Goal: Information Seeking & Learning: Check status

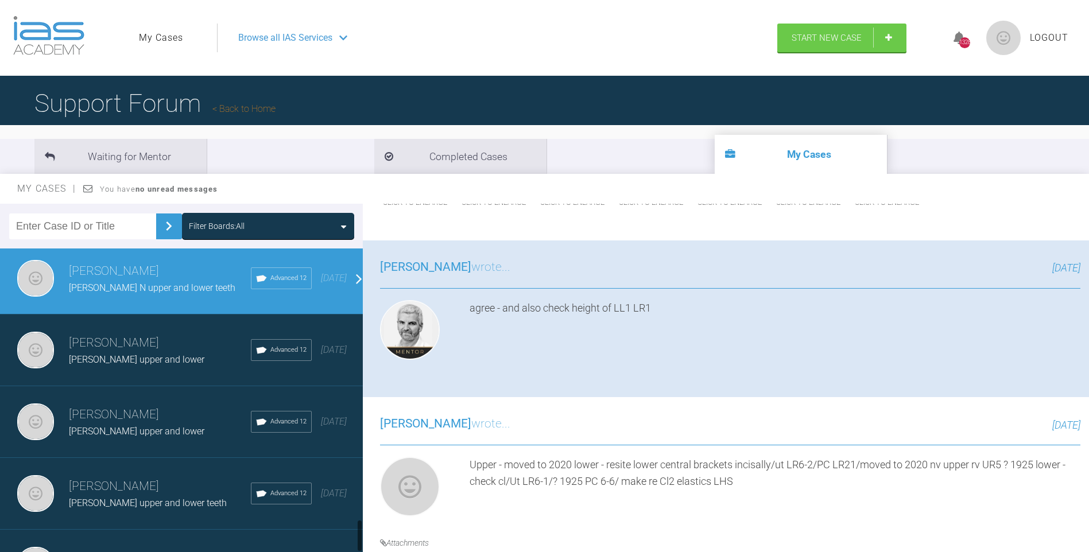
scroll to position [2597, 0]
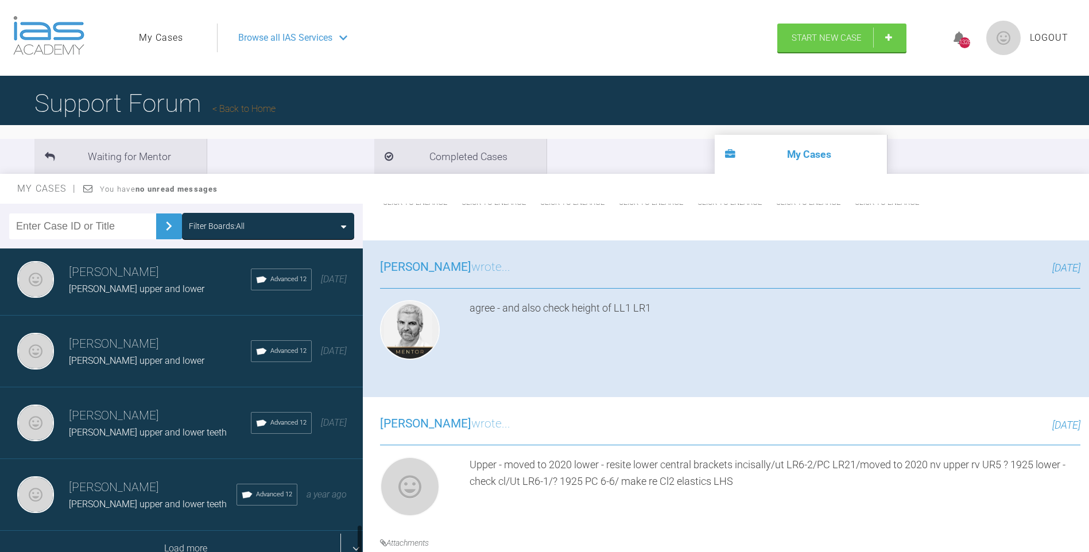
drag, startPoint x: 360, startPoint y: 514, endPoint x: 274, endPoint y: 537, distance: 89.1
click at [356, 550] on div at bounding box center [359, 403] width 6 height 309
click at [254, 542] on div "Load more" at bounding box center [185, 549] width 371 height 36
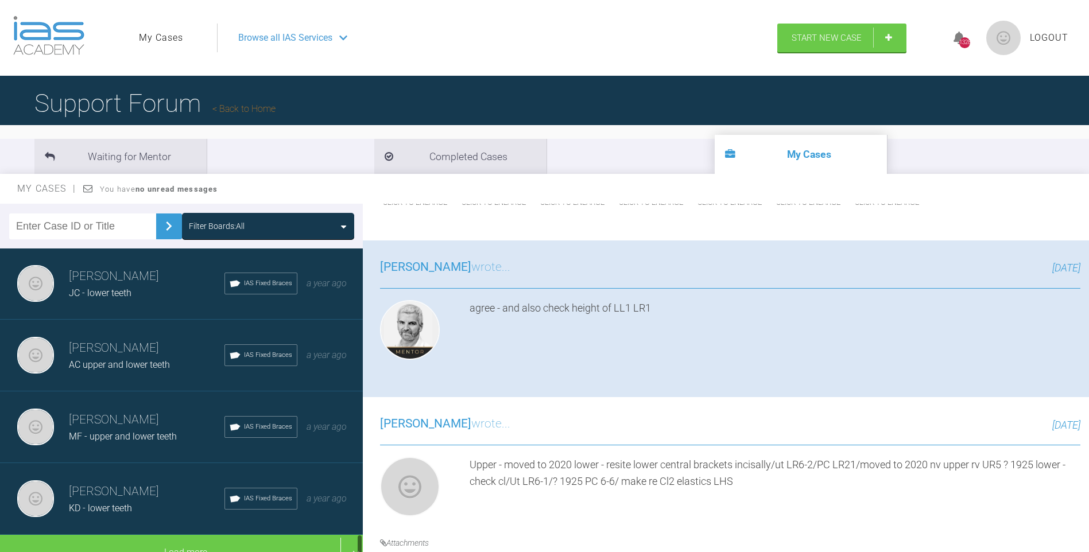
scroll to position [4032, 0]
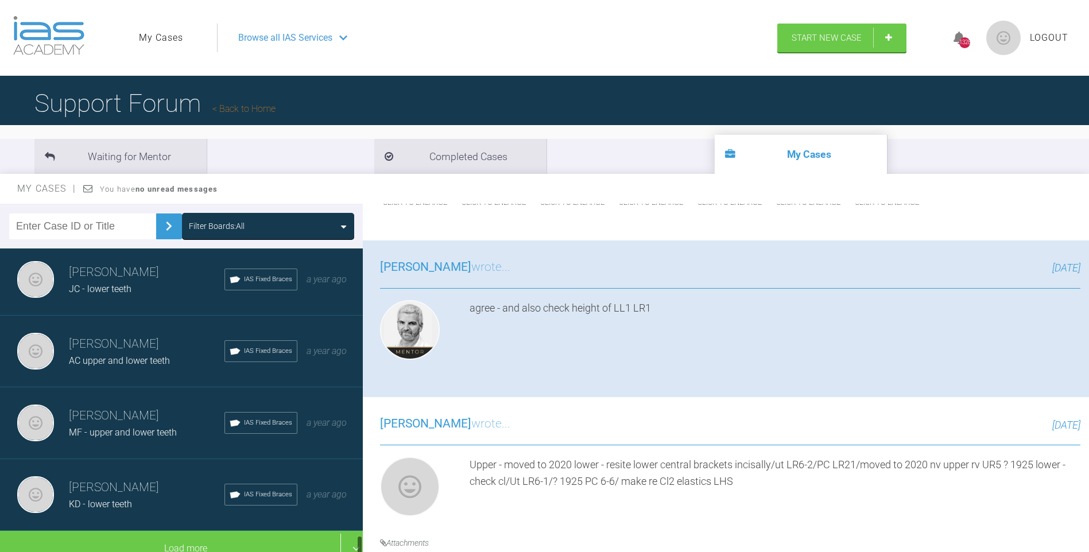
drag, startPoint x: 359, startPoint y: 444, endPoint x: 384, endPoint y: 545, distance: 103.6
click at [383, 551] on div "Filter Boards: All [PERSON_NAME] [PERSON_NAME] upper and ? lower Advanced 12 [D…" at bounding box center [544, 389] width 1089 height 370
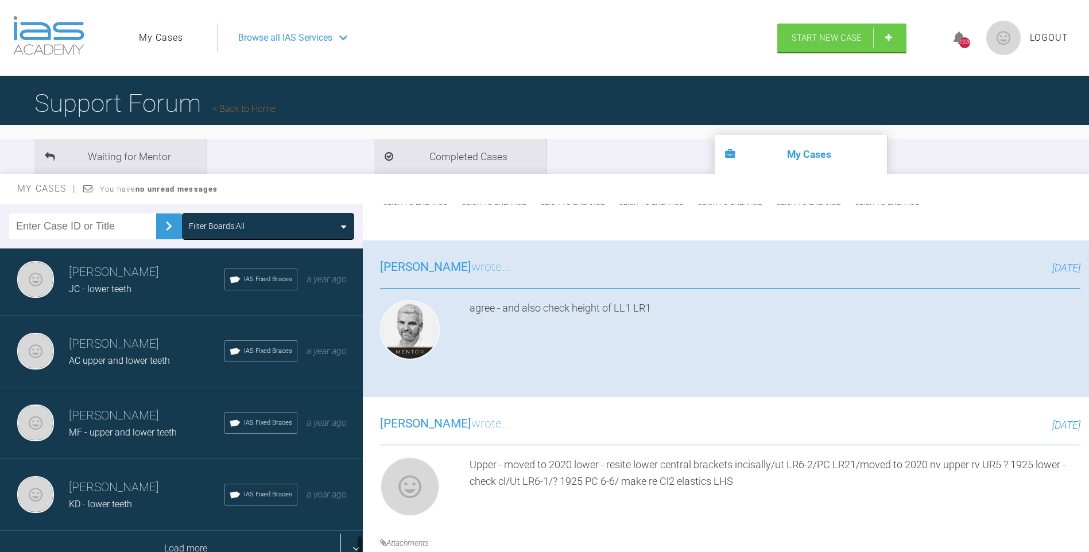
click at [238, 536] on div "Load more" at bounding box center [185, 549] width 371 height 36
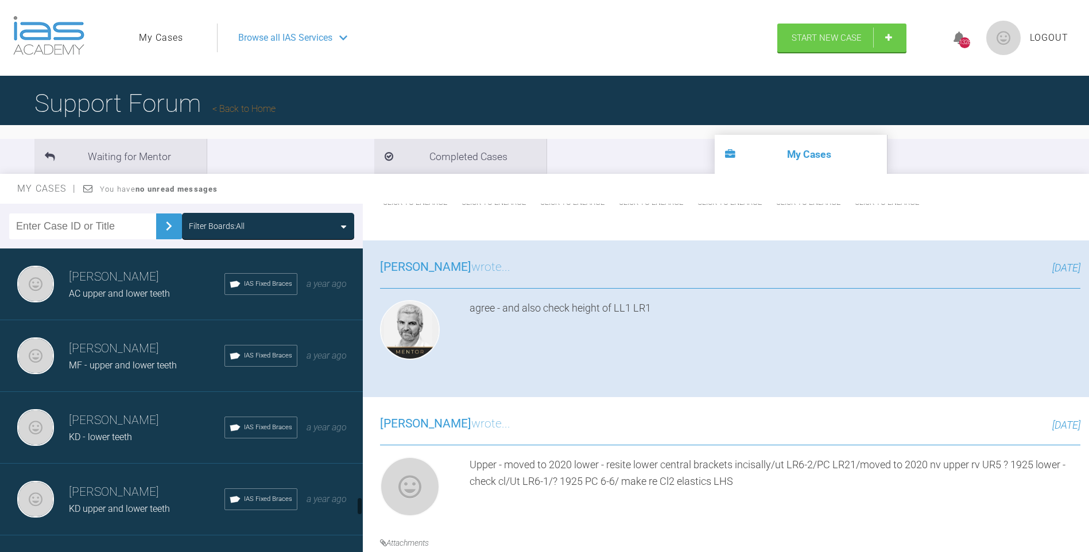
scroll to position [4145, 0]
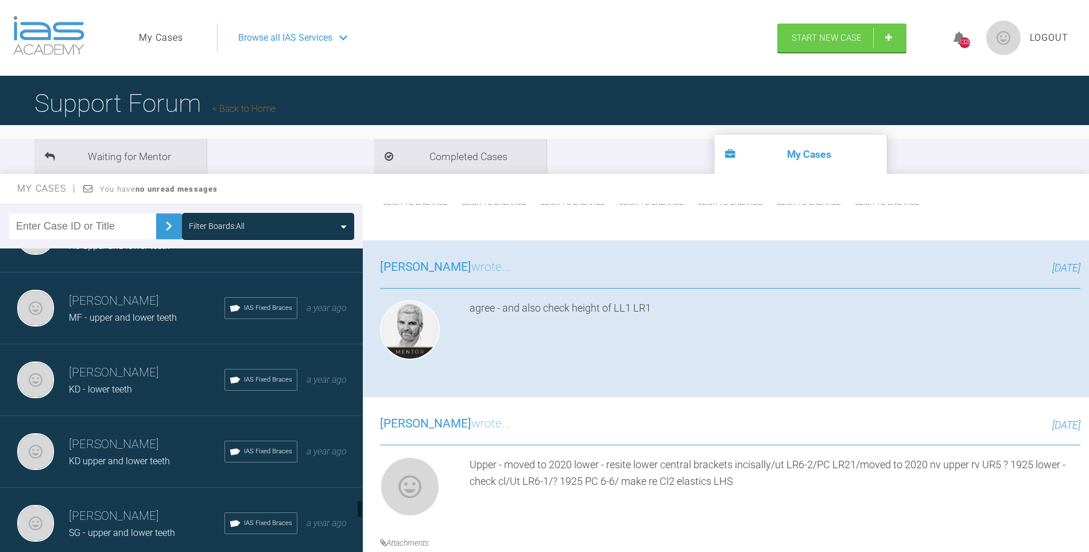
drag, startPoint x: 361, startPoint y: 499, endPoint x: 361, endPoint y: 506, distance: 6.3
click at [361, 506] on div at bounding box center [360, 509] width 4 height 18
click at [150, 456] on span "KD upper and lower teeth" at bounding box center [119, 461] width 101 height 11
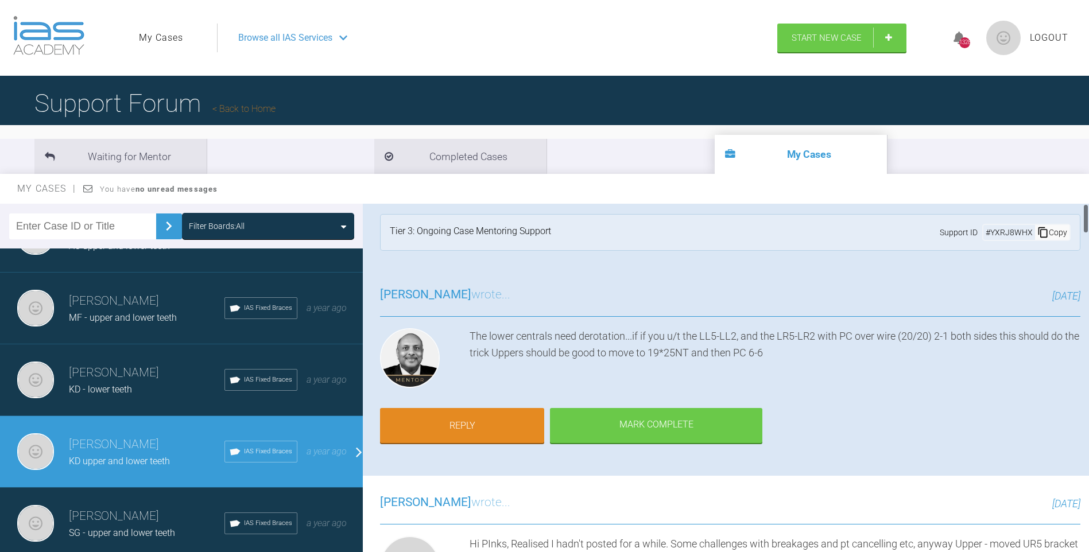
scroll to position [0, 0]
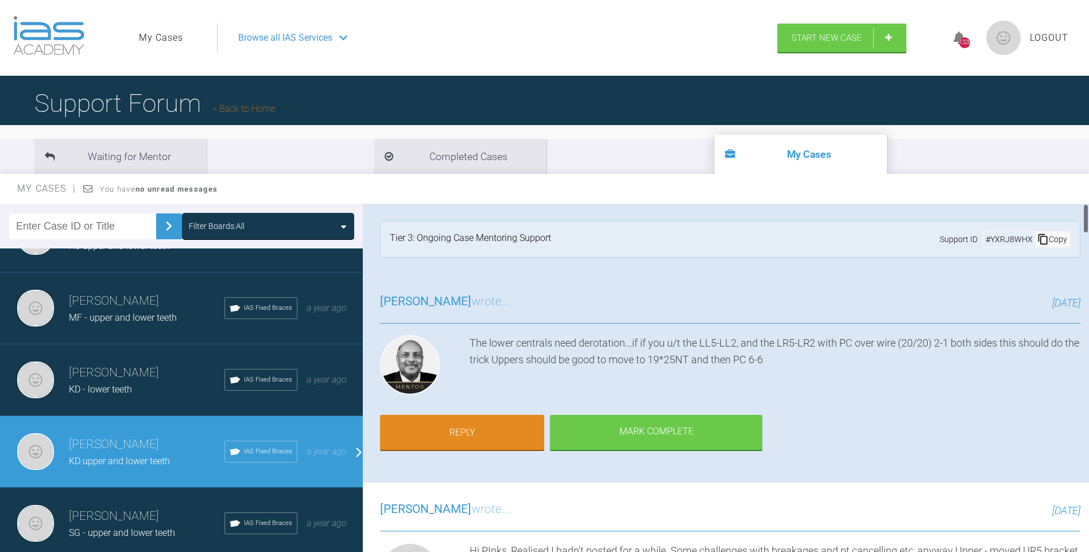
drag, startPoint x: 1094, startPoint y: 270, endPoint x: 1100, endPoint y: 157, distance: 113.3
click at [1088, 157] on html "My Cases Logout Browse all IAS Services Start New Case 1328 Logout Support Foru…" at bounding box center [544, 336] width 1089 height 672
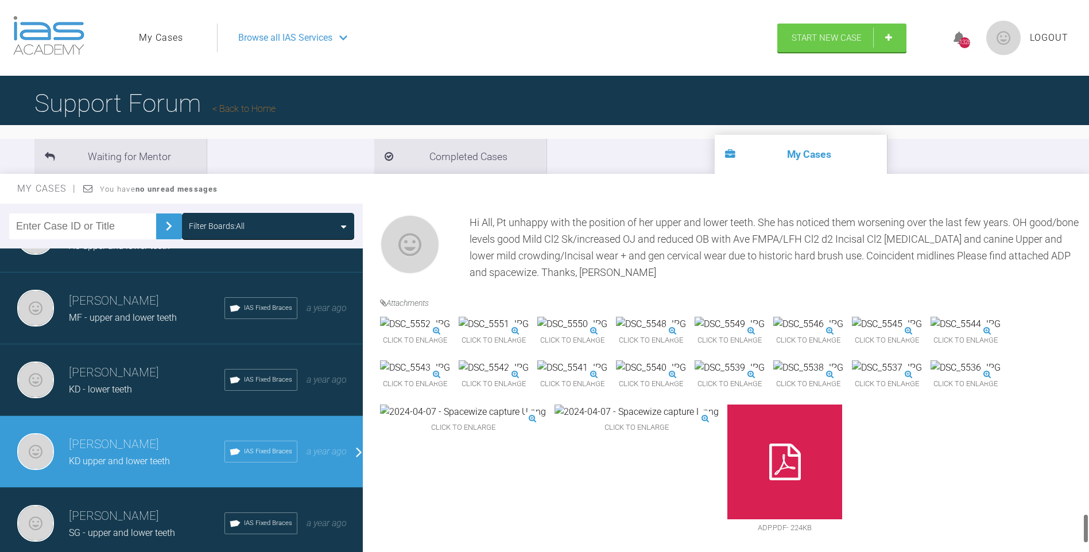
scroll to position [3651, 0]
drag, startPoint x: 1085, startPoint y: 220, endPoint x: 1082, endPoint y: 517, distance: 297.4
click at [1087, 522] on div at bounding box center [1086, 530] width 4 height 30
click at [686, 332] on img at bounding box center [651, 324] width 70 height 15
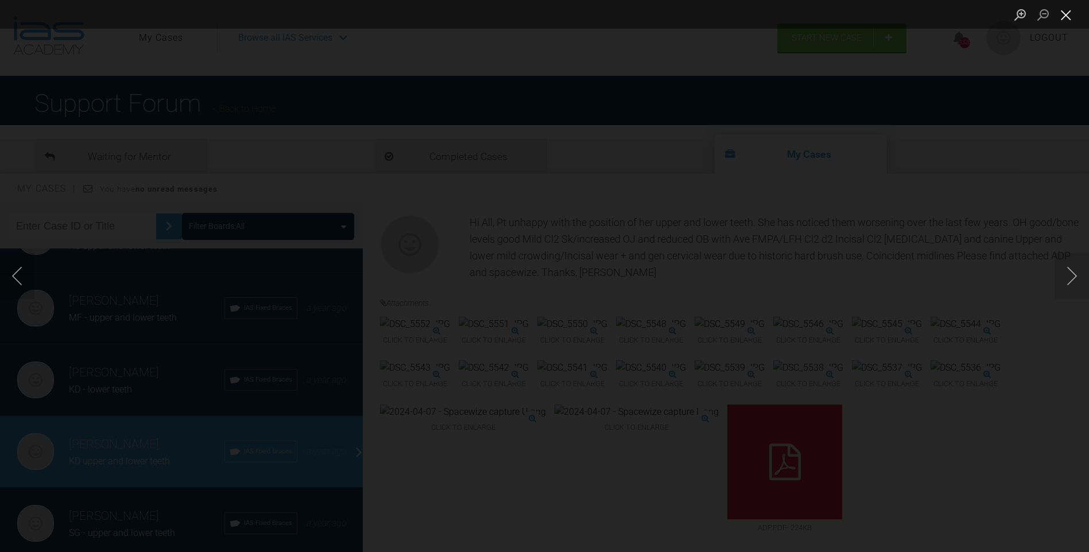
click at [1065, 14] on button "Close lightbox" at bounding box center [1066, 15] width 23 height 20
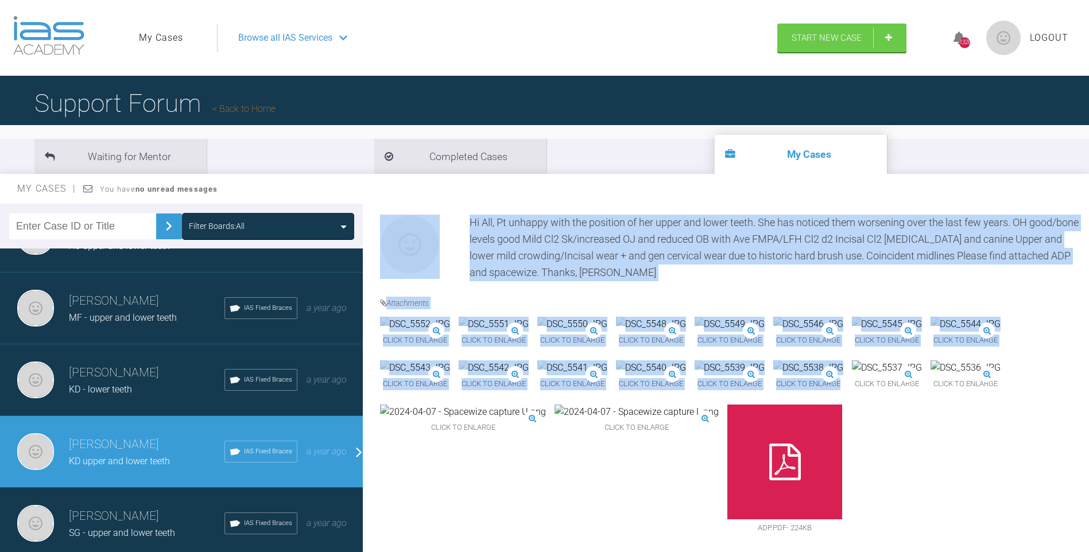
scroll to position [9, 0]
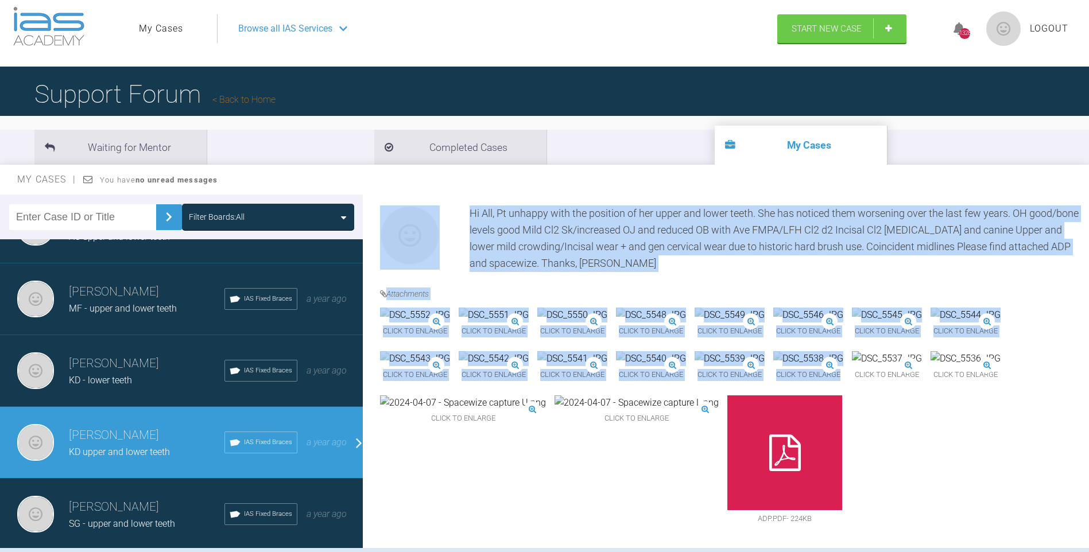
drag, startPoint x: 1088, startPoint y: 517, endPoint x: 1089, endPoint y: 540, distance: 23.0
click at [1088, 540] on html "My Cases Logout Browse all IAS Services Start New Case 1328 Logout Support Foru…" at bounding box center [544, 327] width 1089 height 672
drag, startPoint x: 1089, startPoint y: 540, endPoint x: 1057, endPoint y: 404, distance: 139.8
click at [1056, 404] on div "Click to enlarge Click to enlarge Click to enlarge Click to enlarge Click to en…" at bounding box center [730, 424] width 700 height 232
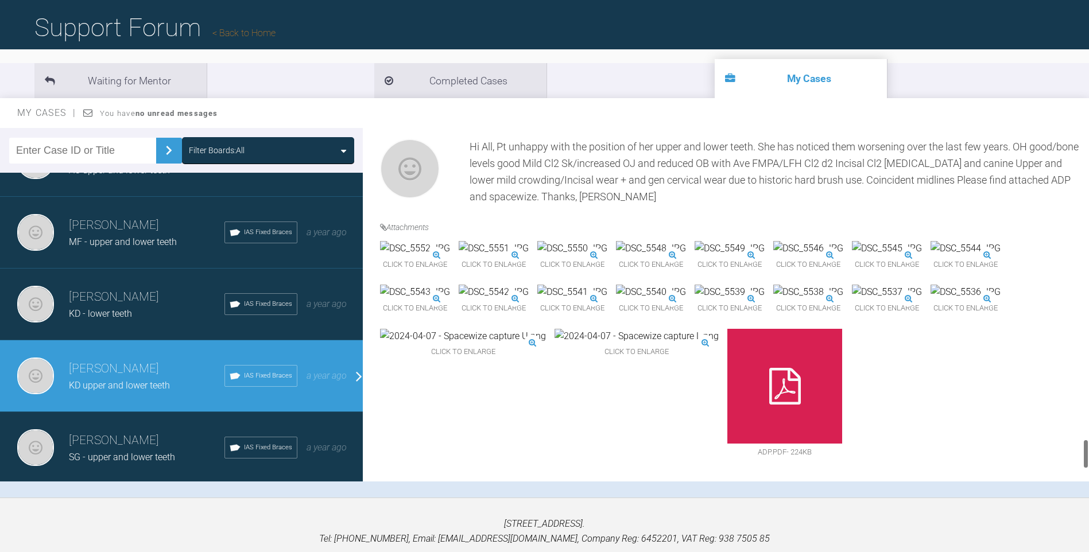
scroll to position [3704, 0]
drag, startPoint x: 1086, startPoint y: 442, endPoint x: 1085, endPoint y: 454, distance: 12.1
click at [1085, 454] on div at bounding box center [1086, 459] width 4 height 30
click at [616, 300] on img at bounding box center [651, 292] width 70 height 15
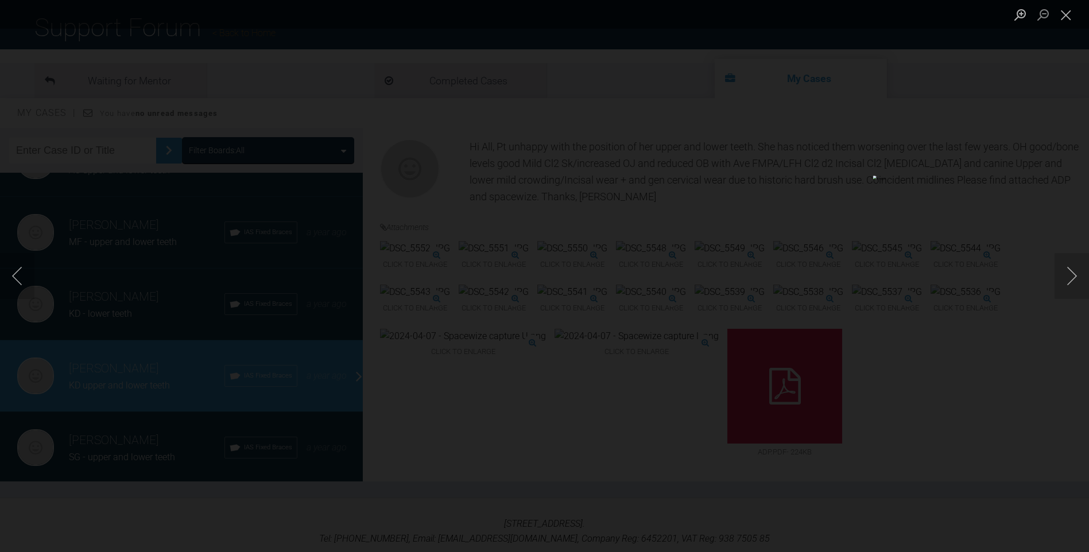
click at [1068, 18] on button "Close lightbox" at bounding box center [1066, 15] width 23 height 20
